Goal: Transaction & Acquisition: Purchase product/service

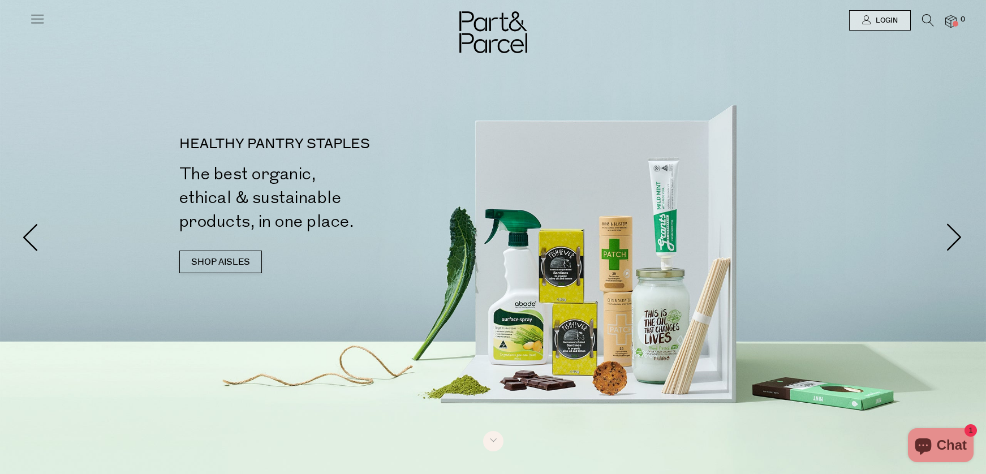
click at [36, 18] on icon at bounding box center [37, 19] width 16 height 16
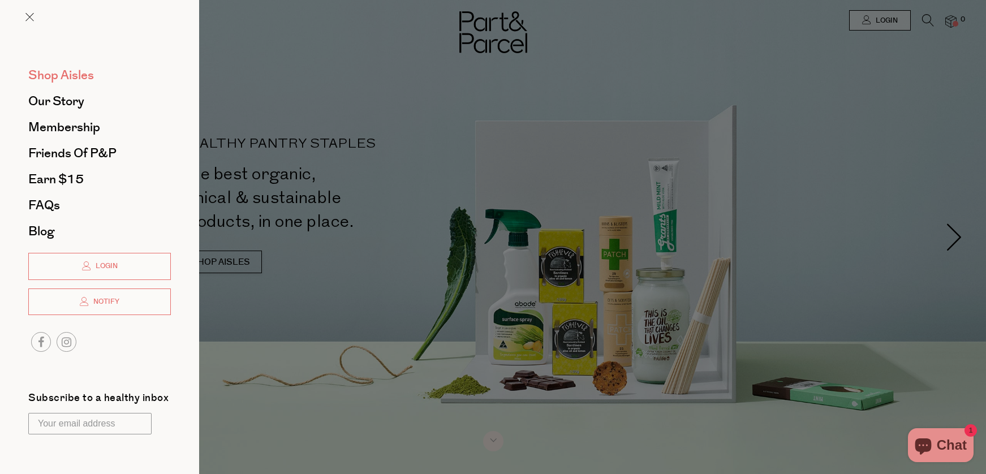
click at [58, 73] on span "Shop Aisles" at bounding box center [61, 75] width 66 height 18
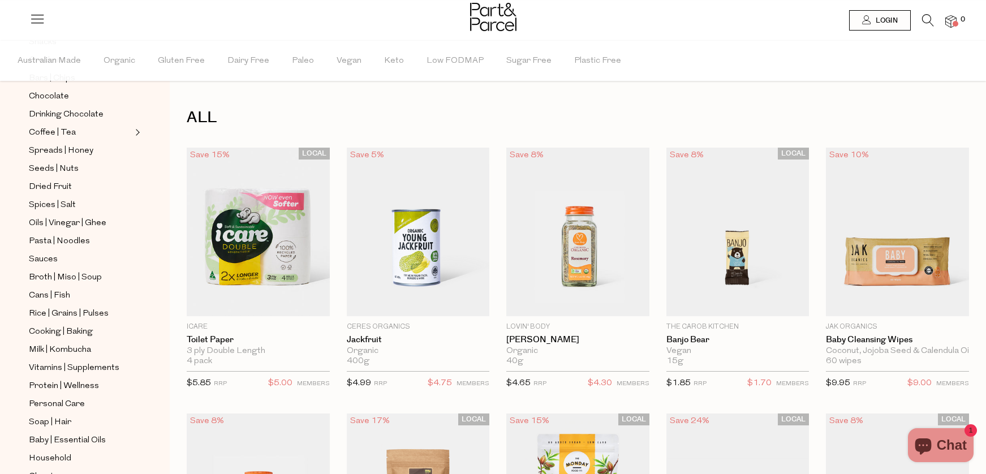
scroll to position [224, 0]
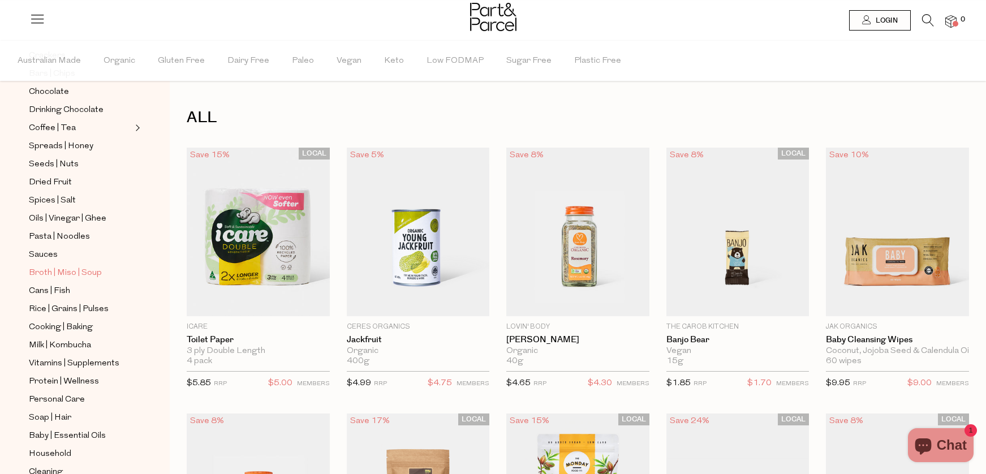
click at [68, 271] on span "Broth | Miso | Soup" at bounding box center [65, 274] width 73 height 14
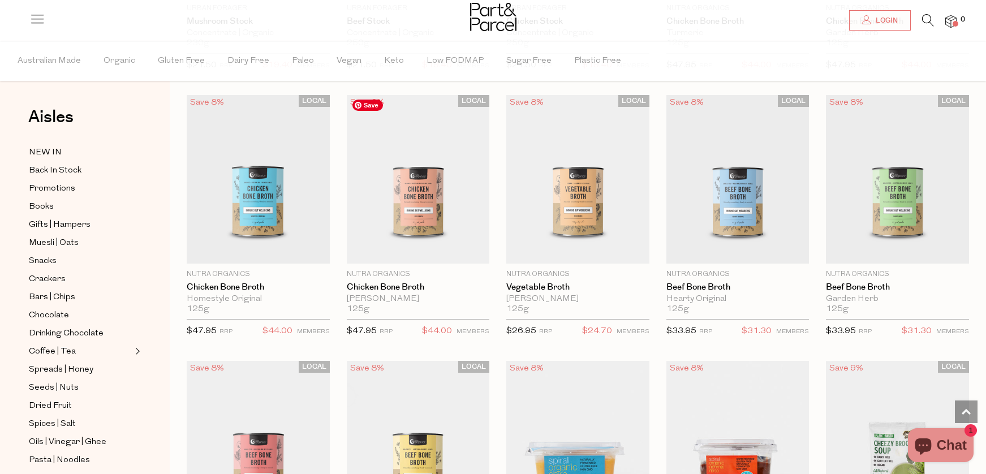
scroll to position [1117, 0]
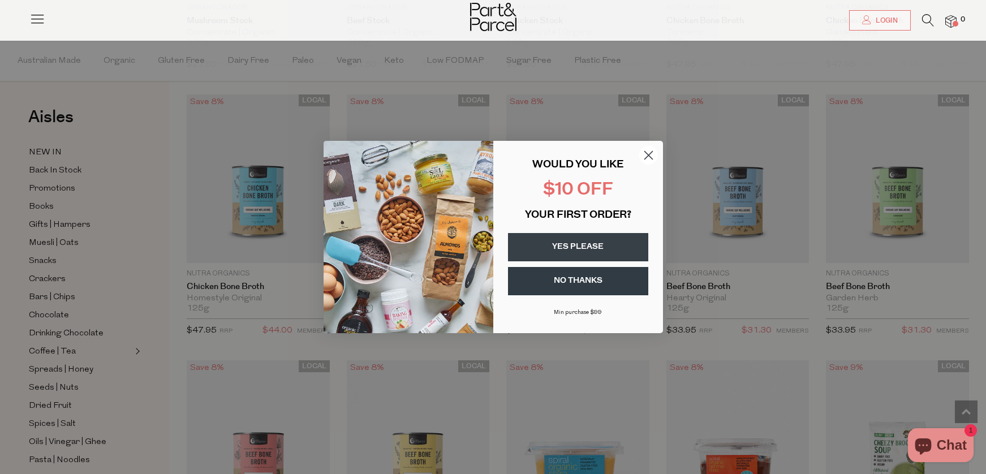
click at [648, 154] on icon "Close dialog" at bounding box center [649, 155] width 20 height 20
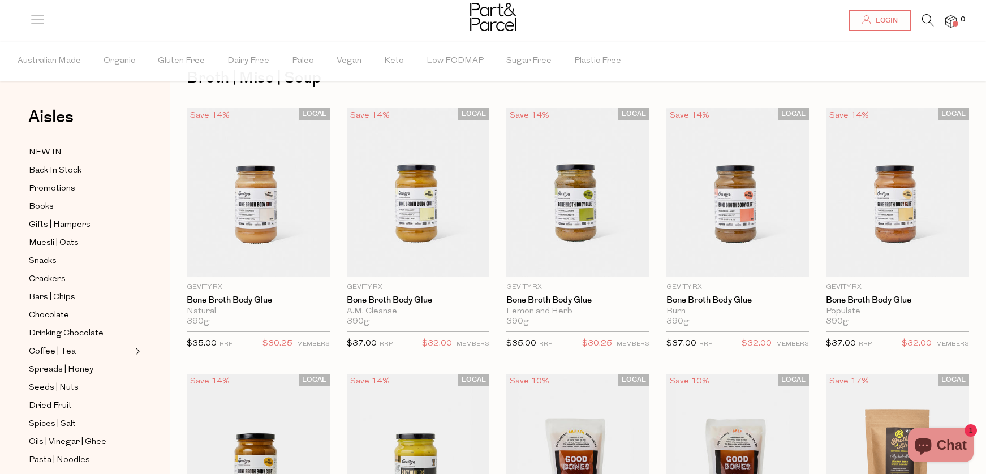
scroll to position [0, 0]
